Goal: Information Seeking & Learning: Learn about a topic

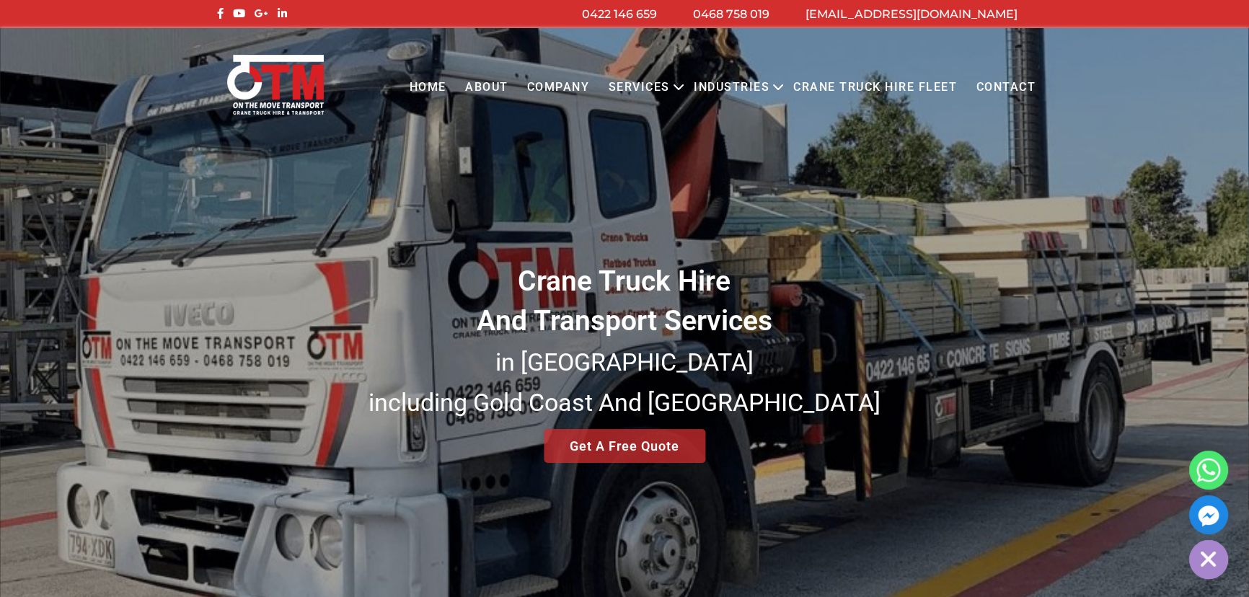
click at [506, 81] on link "About" at bounding box center [487, 88] width 62 height 40
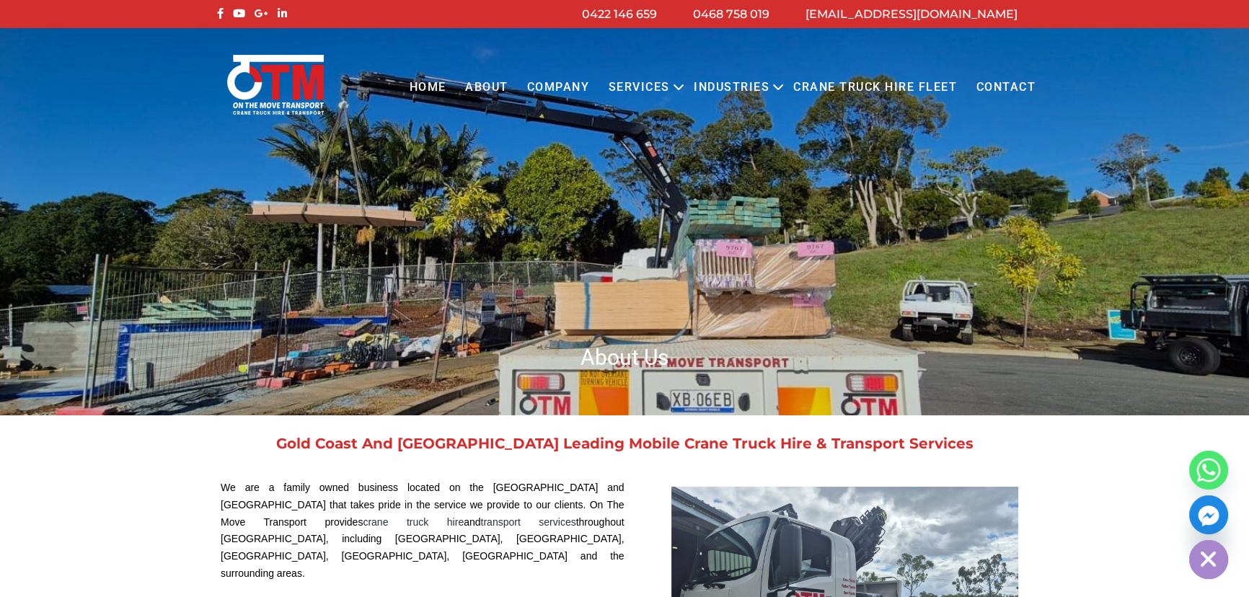
click at [558, 84] on link "COMPANY" at bounding box center [559, 88] width 82 height 40
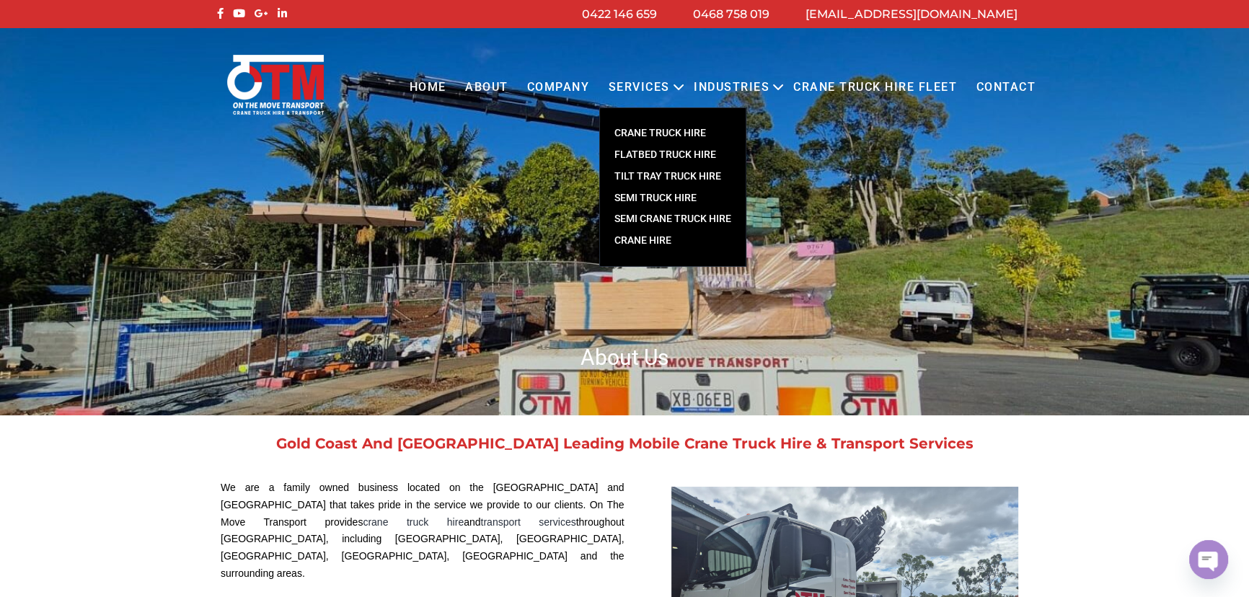
click at [654, 131] on link "CRANE TRUCK HIRE" at bounding box center [673, 134] width 146 height 22
click at [656, 156] on link "FLATBED TRUCK HIRE" at bounding box center [673, 155] width 146 height 22
click at [661, 176] on link "TILT TRAY TRUCK HIRE" at bounding box center [673, 177] width 146 height 22
click at [663, 197] on link "SEMI TRUCK HIRE" at bounding box center [673, 199] width 146 height 22
click at [666, 225] on link "SEMI CRANE TRUCK HIRE" at bounding box center [673, 219] width 146 height 22
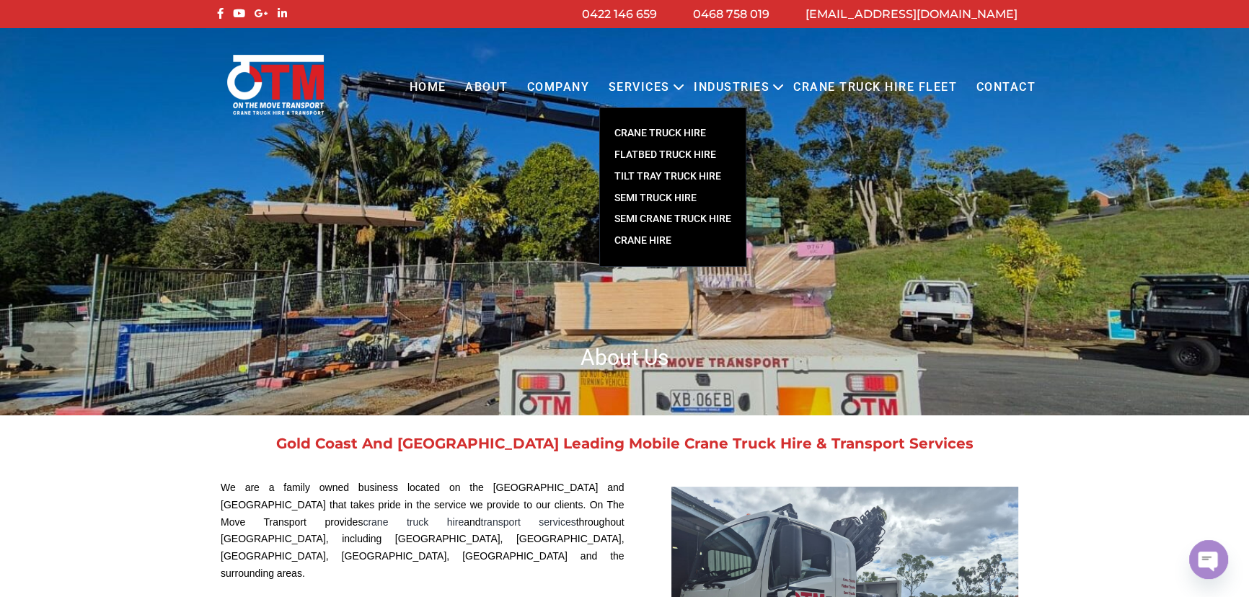
click at [663, 246] on link "Crane Hire" at bounding box center [673, 241] width 146 height 22
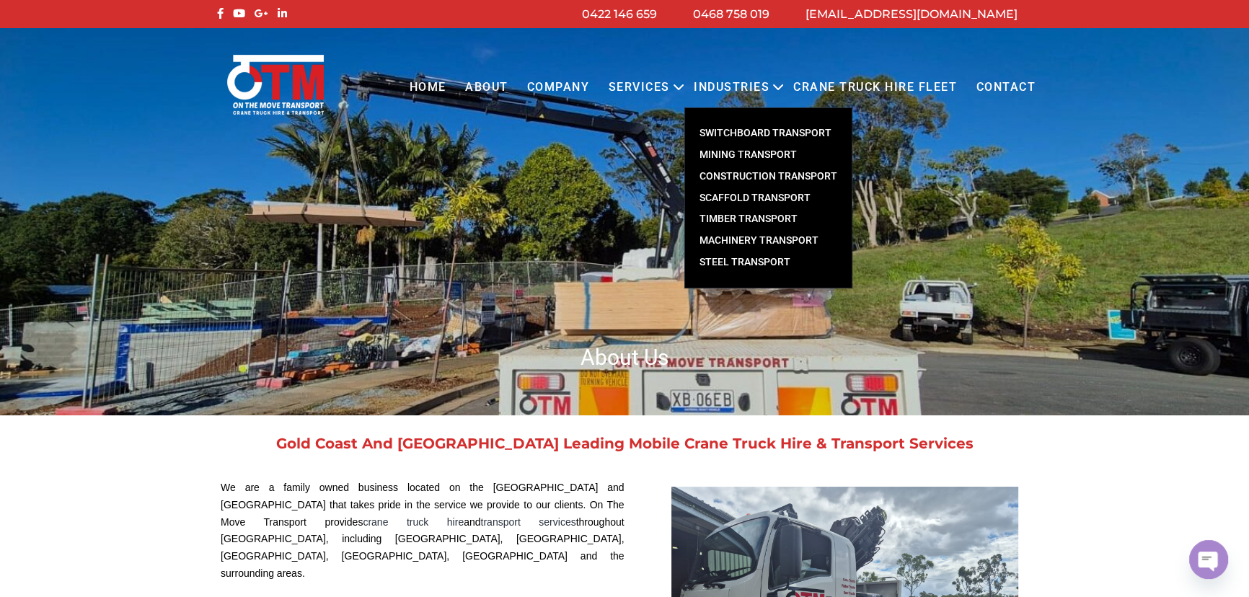
drag, startPoint x: 742, startPoint y: 133, endPoint x: 743, endPoint y: 154, distance: 20.9
click at [742, 134] on link "Switchboard Transport" at bounding box center [768, 134] width 167 height 22
click at [743, 158] on link "Mining Transport" at bounding box center [768, 155] width 167 height 22
click at [744, 180] on link "Construction Transport" at bounding box center [768, 177] width 167 height 22
click at [743, 198] on link "Scaffold Transport" at bounding box center [768, 199] width 167 height 22
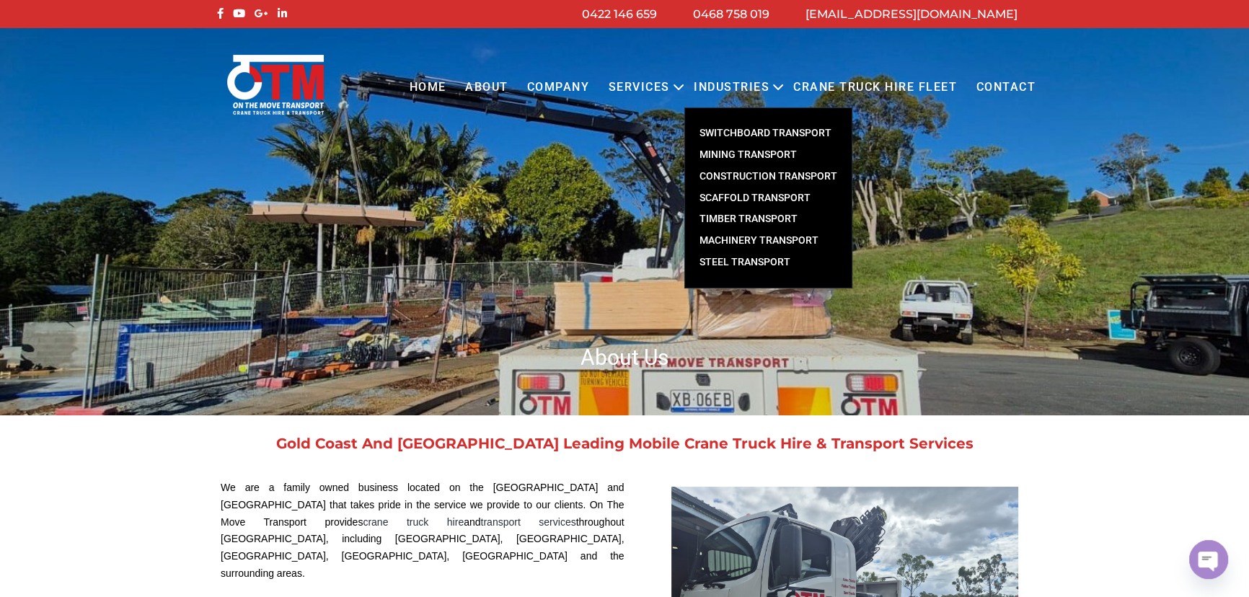
click at [747, 216] on link "Timber Transport" at bounding box center [768, 219] width 167 height 22
drag, startPoint x: 747, startPoint y: 240, endPoint x: 748, endPoint y: 258, distance: 18.1
click at [747, 240] on link "Machinery Transport" at bounding box center [768, 241] width 167 height 22
drag, startPoint x: 750, startPoint y: 263, endPoint x: 749, endPoint y: 254, distance: 8.7
click at [752, 263] on link "Steel Transport" at bounding box center [768, 263] width 167 height 22
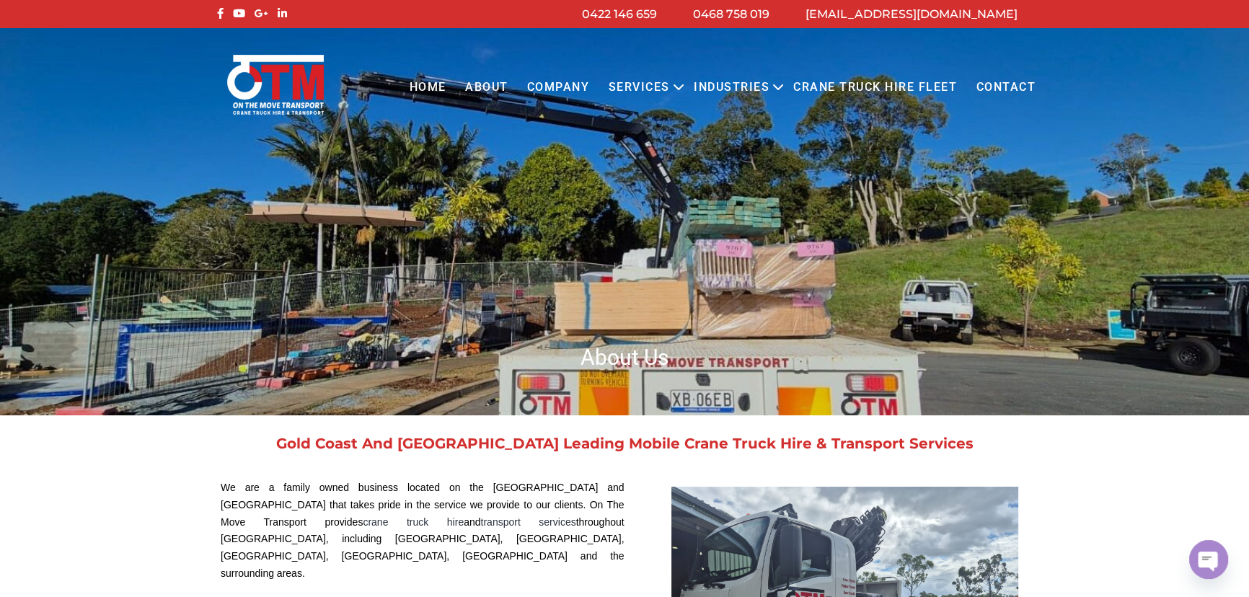
click at [844, 93] on link "Crane Truck Hire Fleet" at bounding box center [875, 88] width 182 height 40
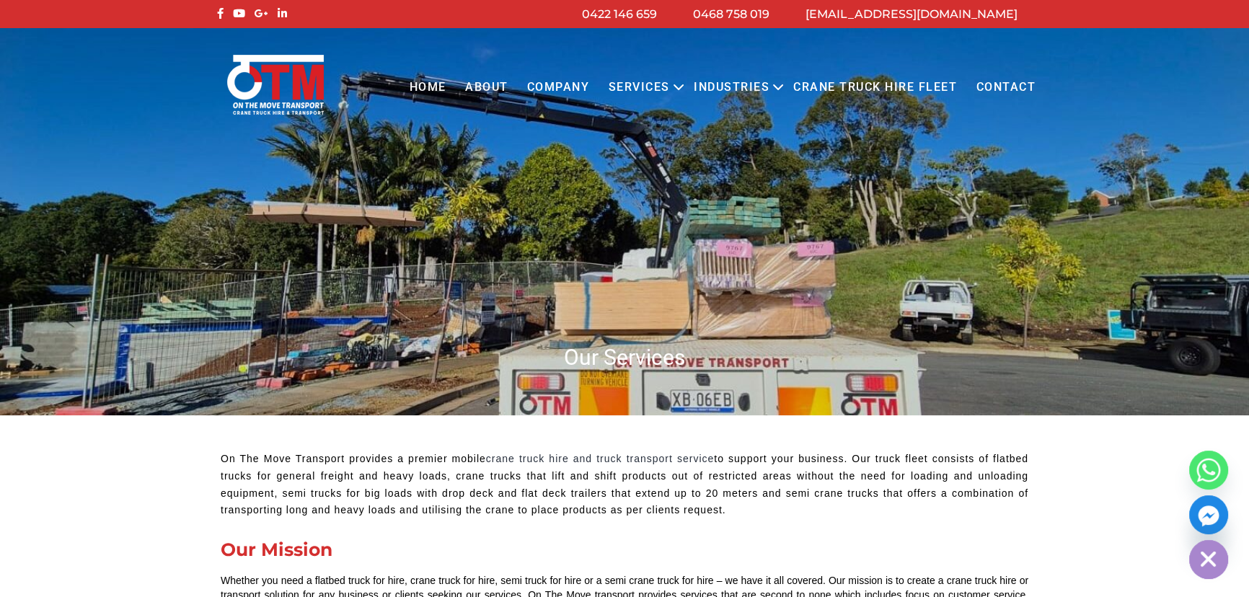
drag, startPoint x: 478, startPoint y: 291, endPoint x: 491, endPoint y: 90, distance: 200.9
click at [491, 90] on link "About" at bounding box center [487, 88] width 62 height 40
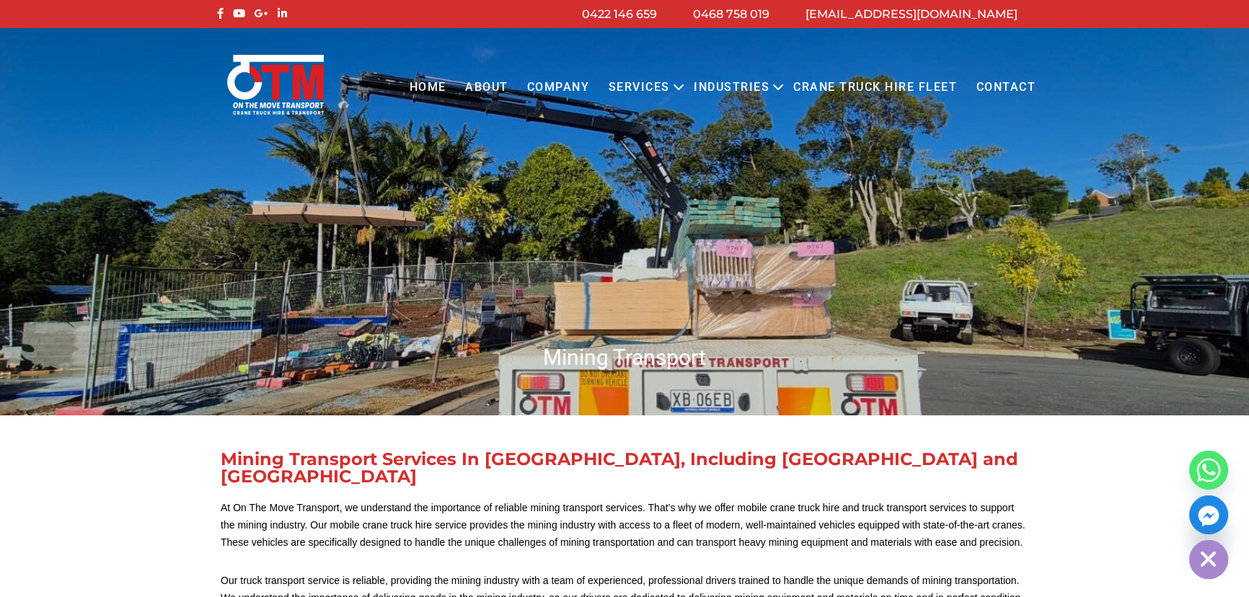
drag, startPoint x: 661, startPoint y: 224, endPoint x: 510, endPoint y: 238, distance: 152.1
